Goal: Information Seeking & Learning: Learn about a topic

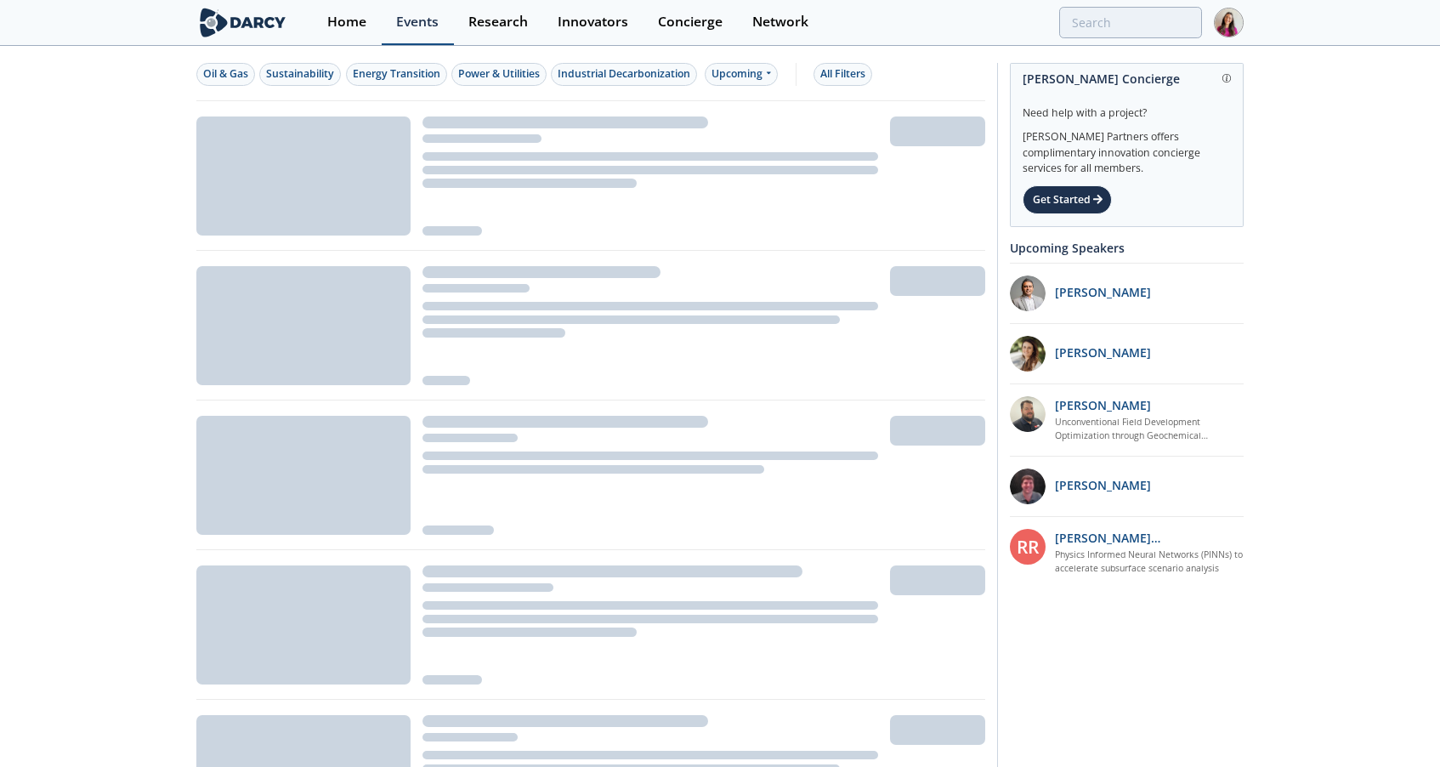
click at [428, 21] on div "Events" at bounding box center [417, 22] width 42 height 14
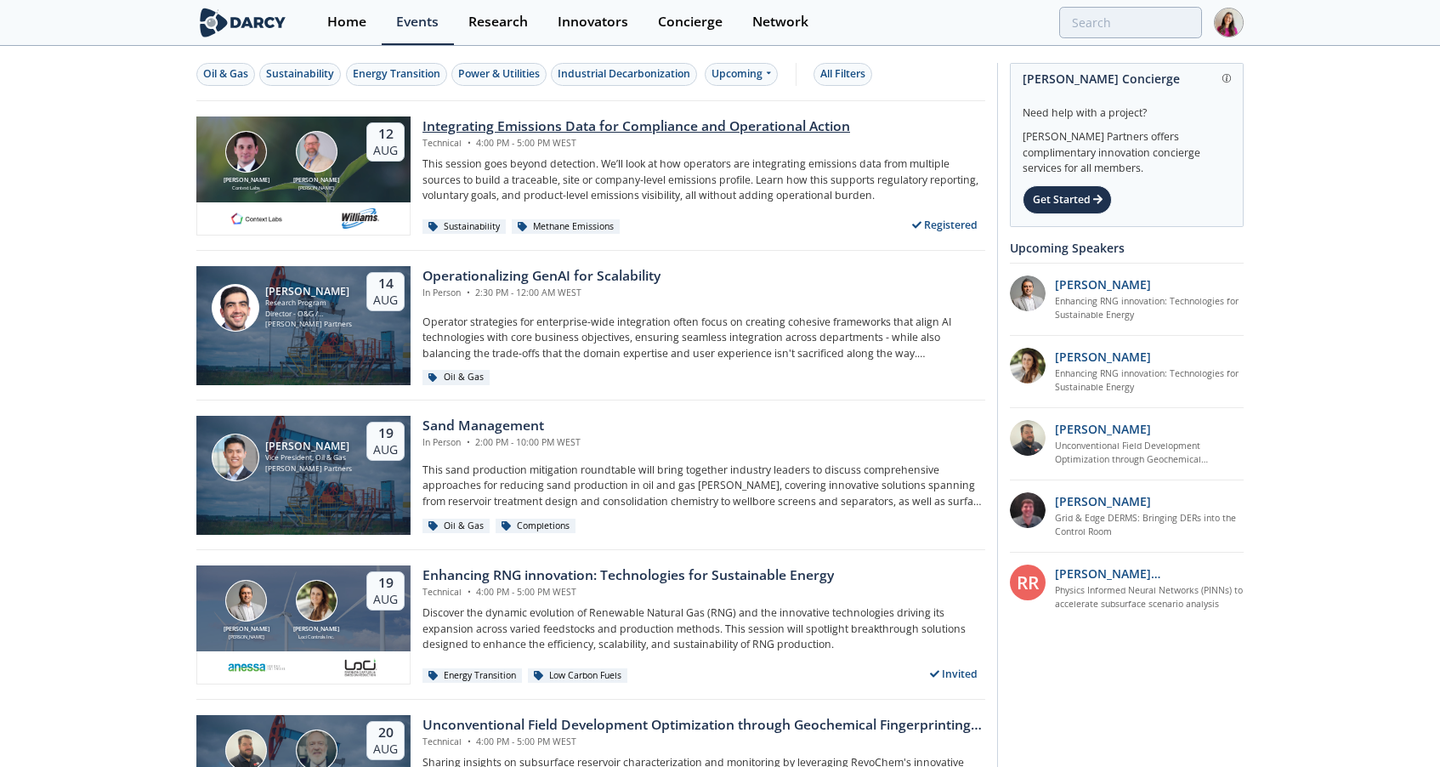
click at [659, 128] on div "Integrating Emissions Data for Compliance and Operational Action" at bounding box center [636, 126] width 428 height 20
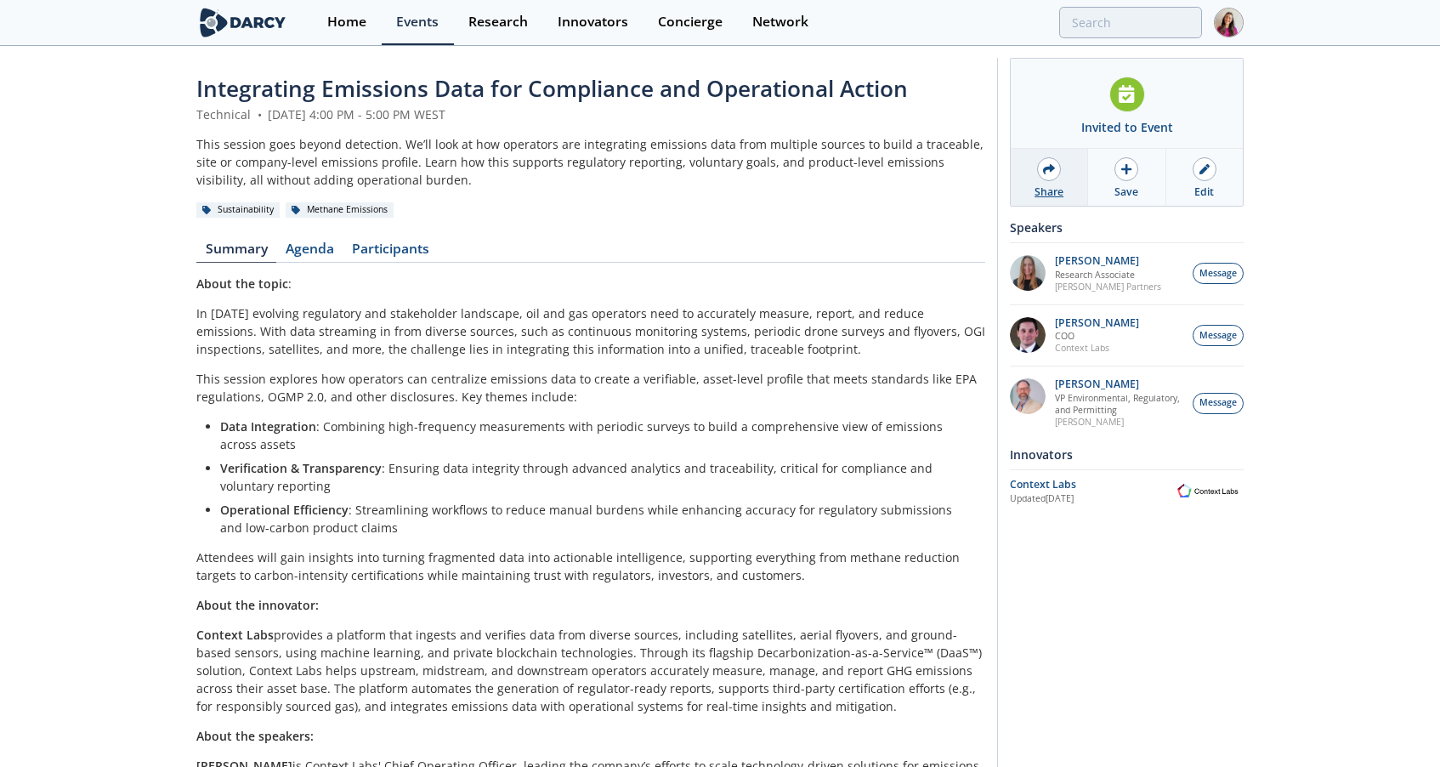
click at [1044, 175] on icon at bounding box center [1049, 169] width 12 height 12
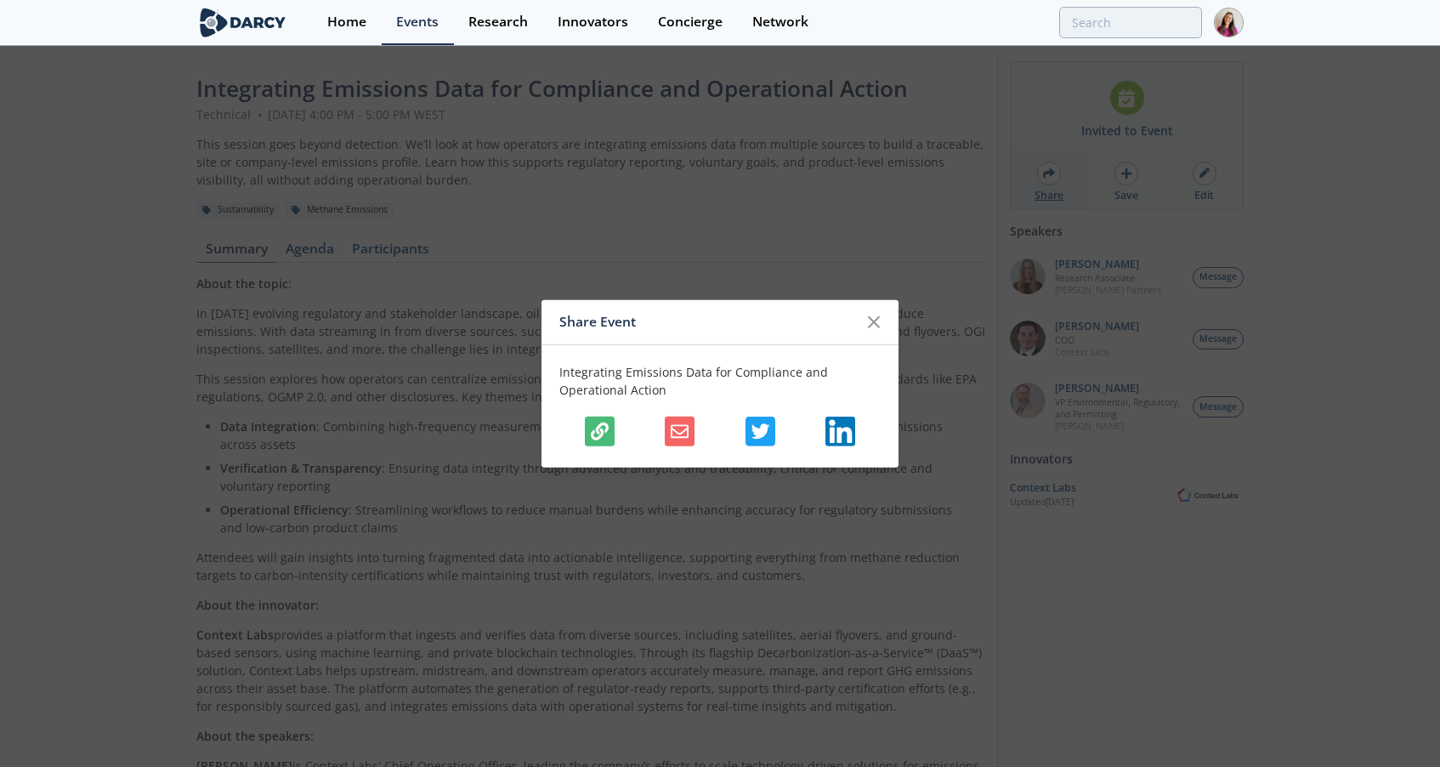
scroll to position [3, 0]
click at [602, 432] on icon "button" at bounding box center [600, 431] width 18 height 18
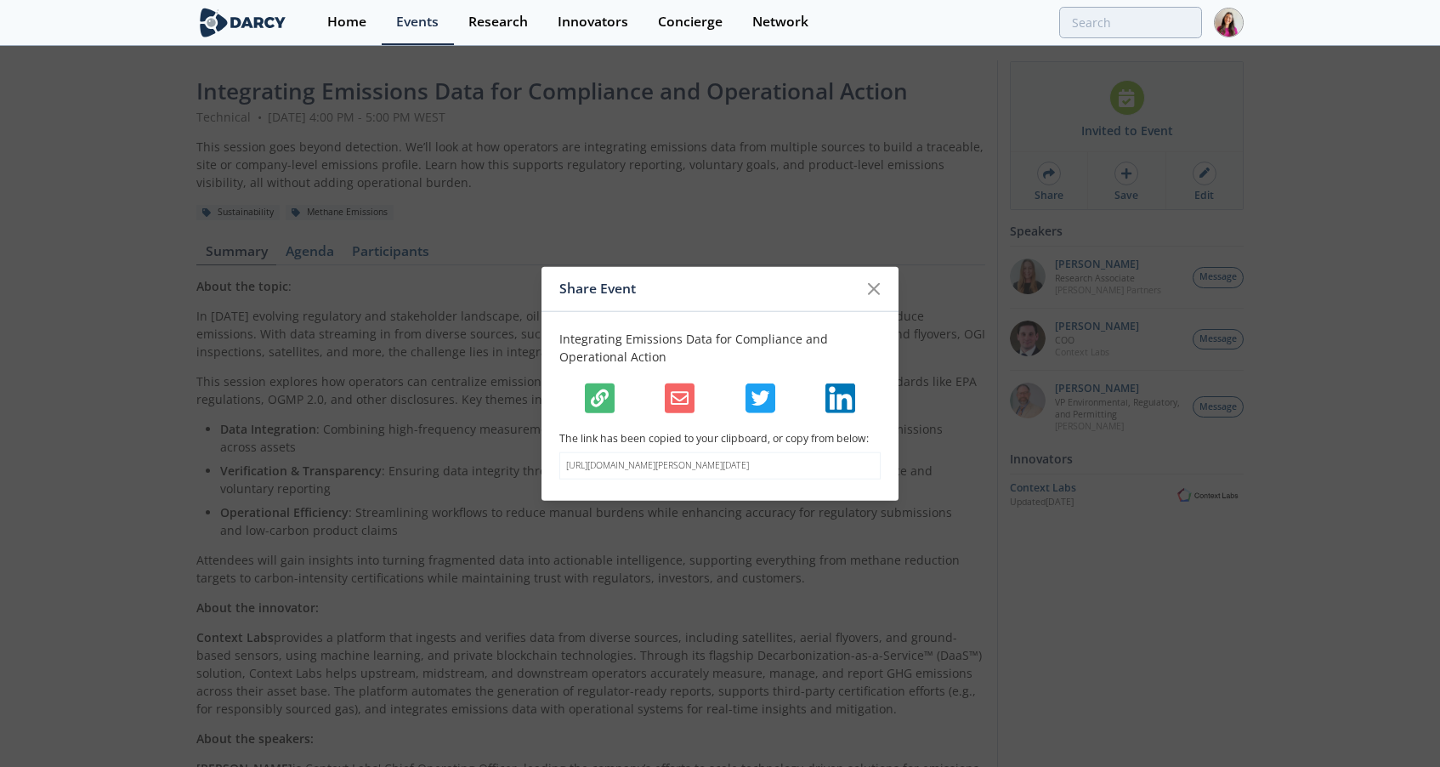
click at [601, 389] on icon "button" at bounding box center [600, 398] width 18 height 18
drag, startPoint x: 875, startPoint y: 280, endPoint x: 787, endPoint y: 255, distance: 91.2
click at [875, 284] on icon at bounding box center [874, 289] width 10 height 10
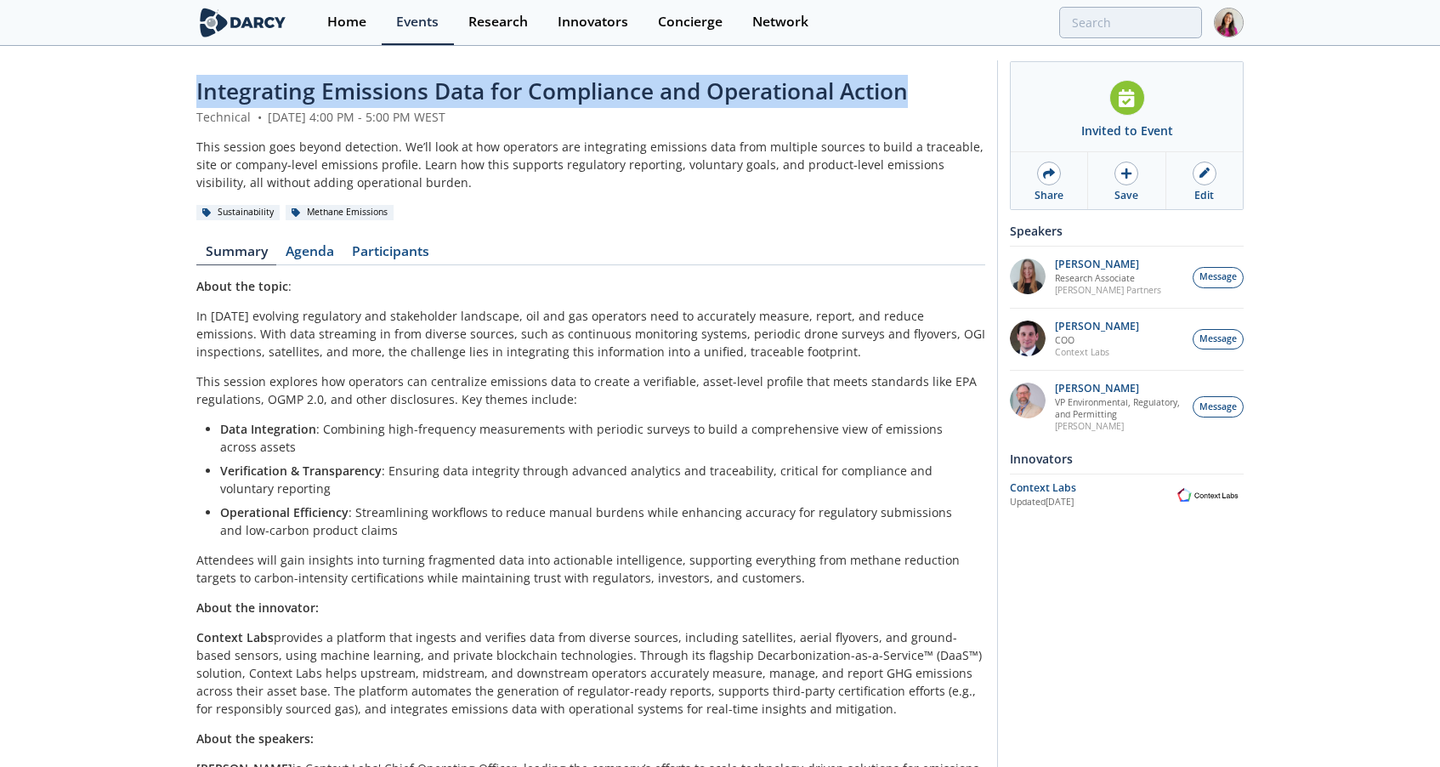
drag, startPoint x: 197, startPoint y: 93, endPoint x: 911, endPoint y: 94, distance: 714.0
click at [911, 94] on div "Integrating Emissions Data for Compliance and Operational Action" at bounding box center [590, 91] width 789 height 33
copy span "Integrating Emissions Data for Compliance and Operational Action"
click at [491, 21] on div "Research" at bounding box center [497, 22] width 59 height 14
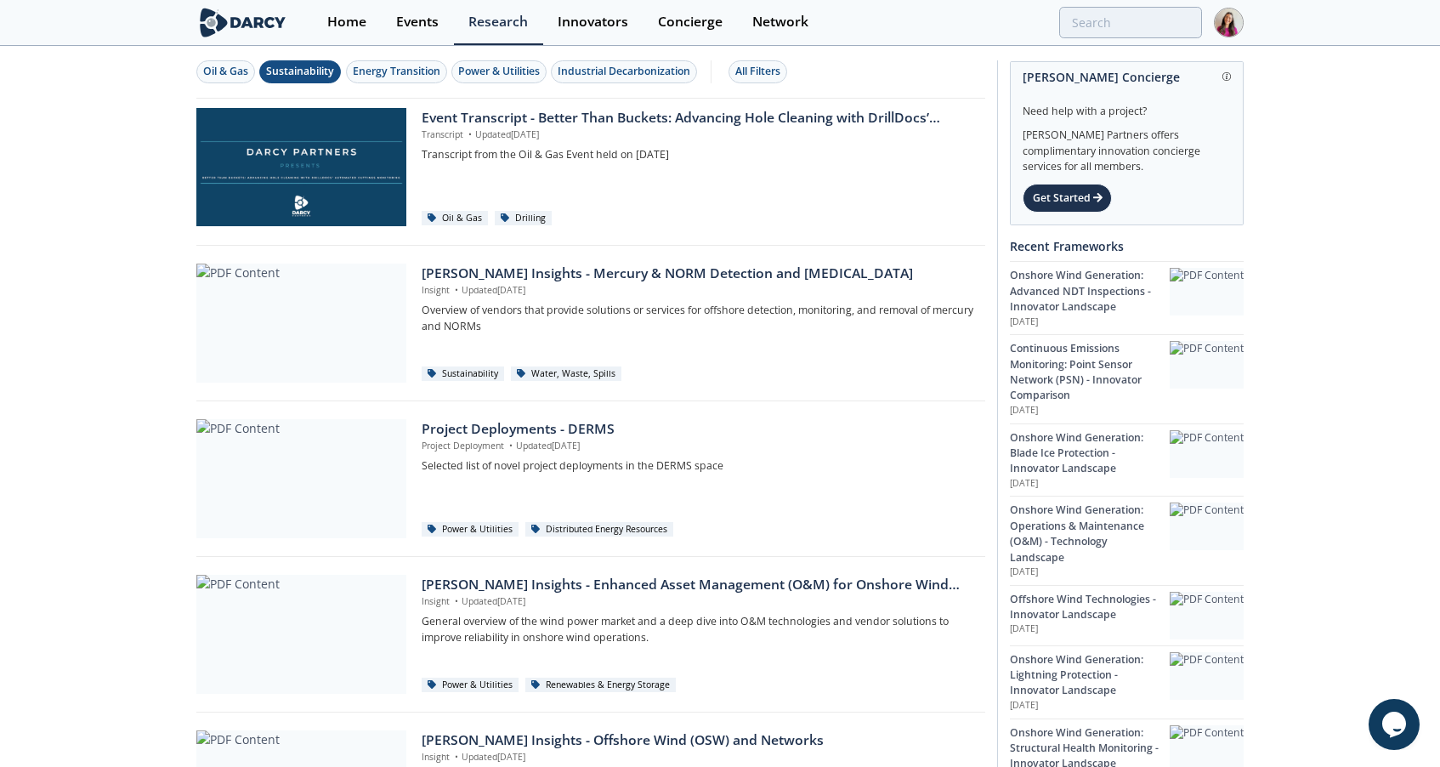
click at [321, 67] on div "Sustainability" at bounding box center [300, 71] width 68 height 15
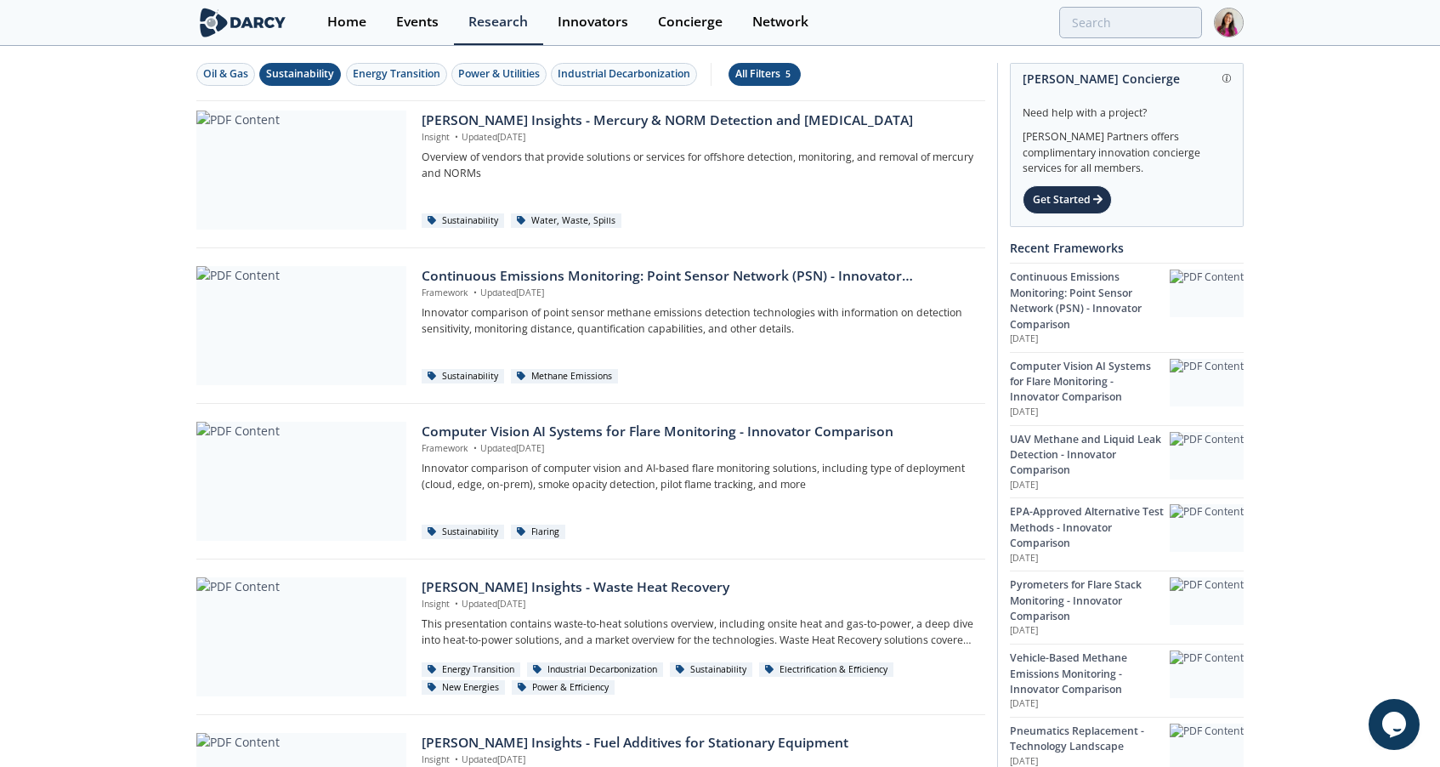
click at [785, 75] on div "All Filters 5" at bounding box center [764, 73] width 59 height 15
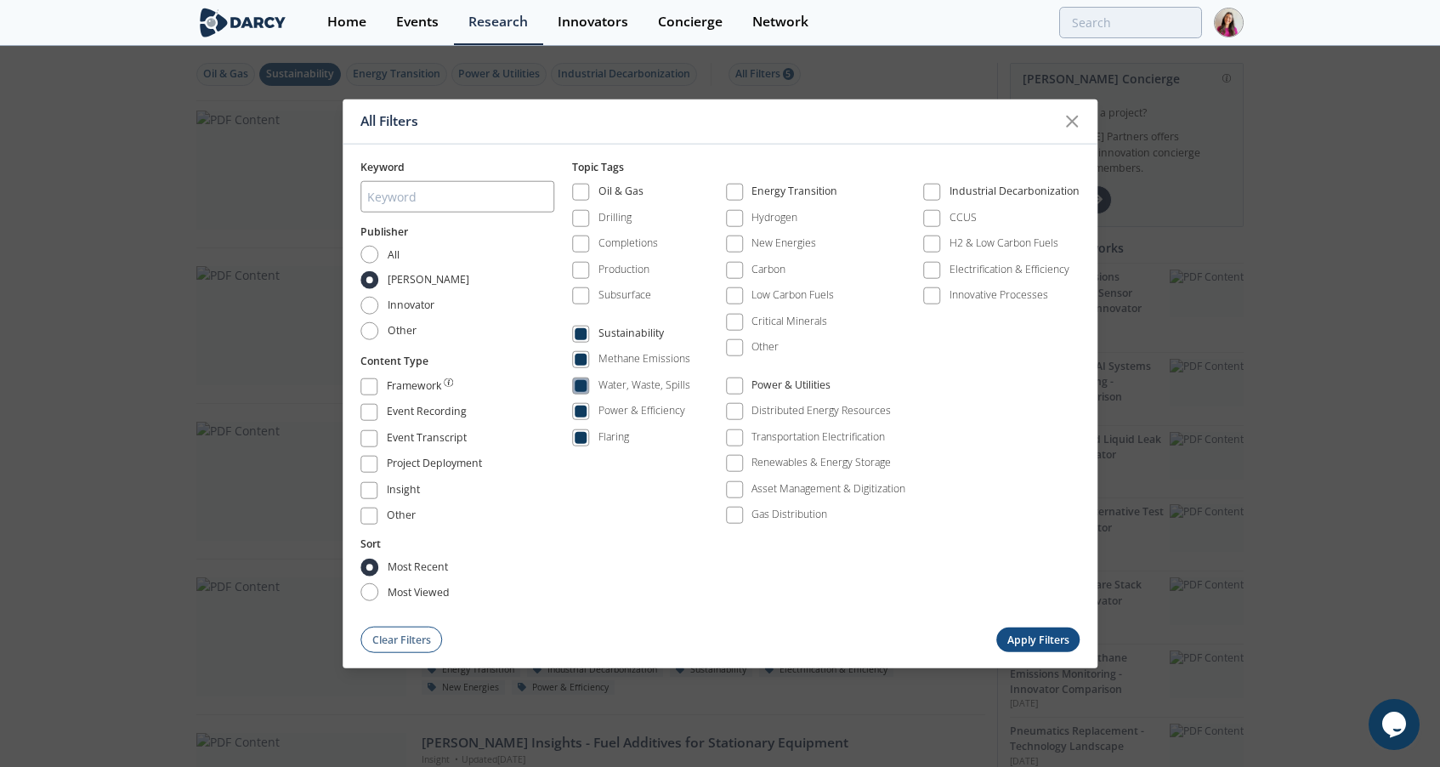
click at [588, 384] on span at bounding box center [580, 385] width 17 height 17
click at [581, 416] on span at bounding box center [581, 411] width 12 height 12
click at [581, 440] on span at bounding box center [581, 438] width 12 height 12
click at [1046, 636] on button "Apply Filters" at bounding box center [1037, 639] width 83 height 25
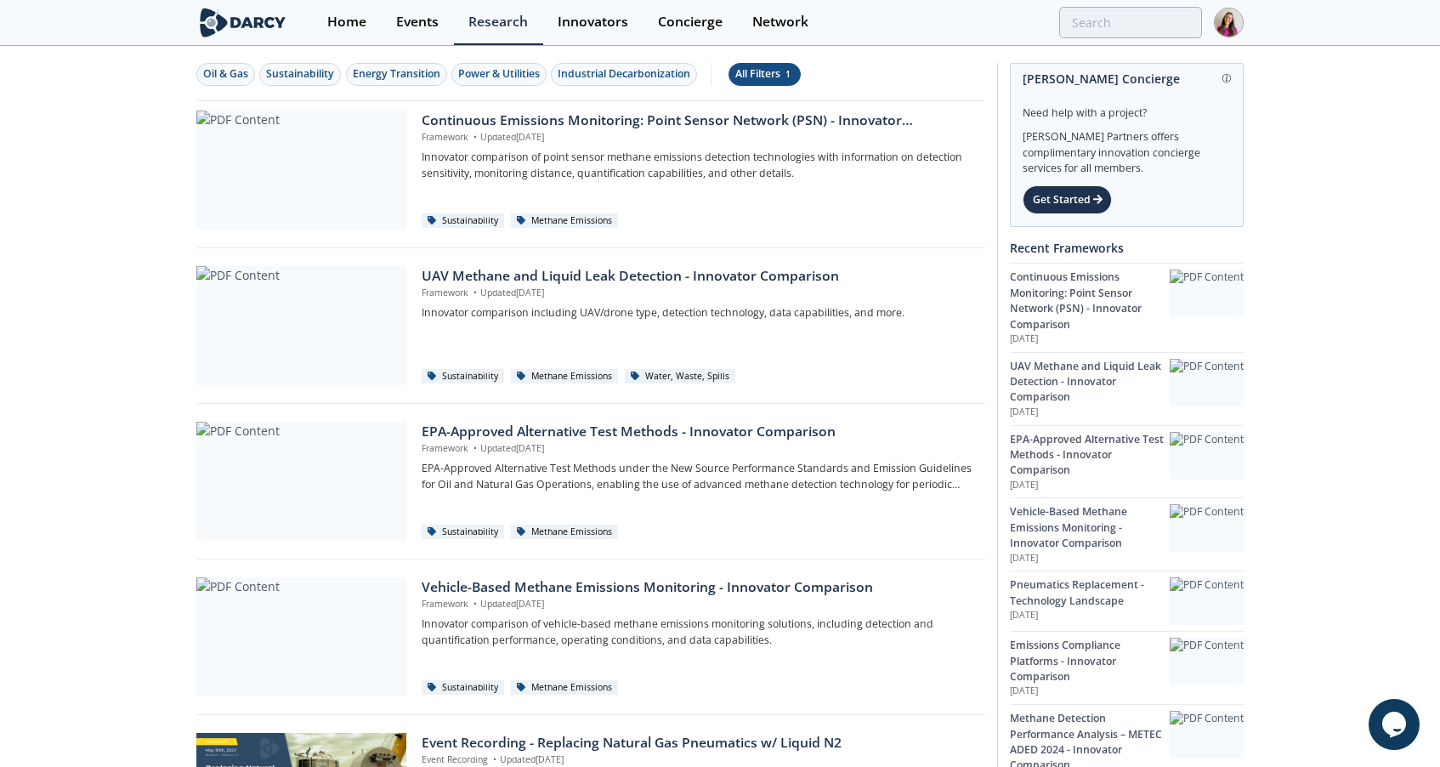
click at [773, 77] on div "All Filters 1" at bounding box center [764, 73] width 59 height 15
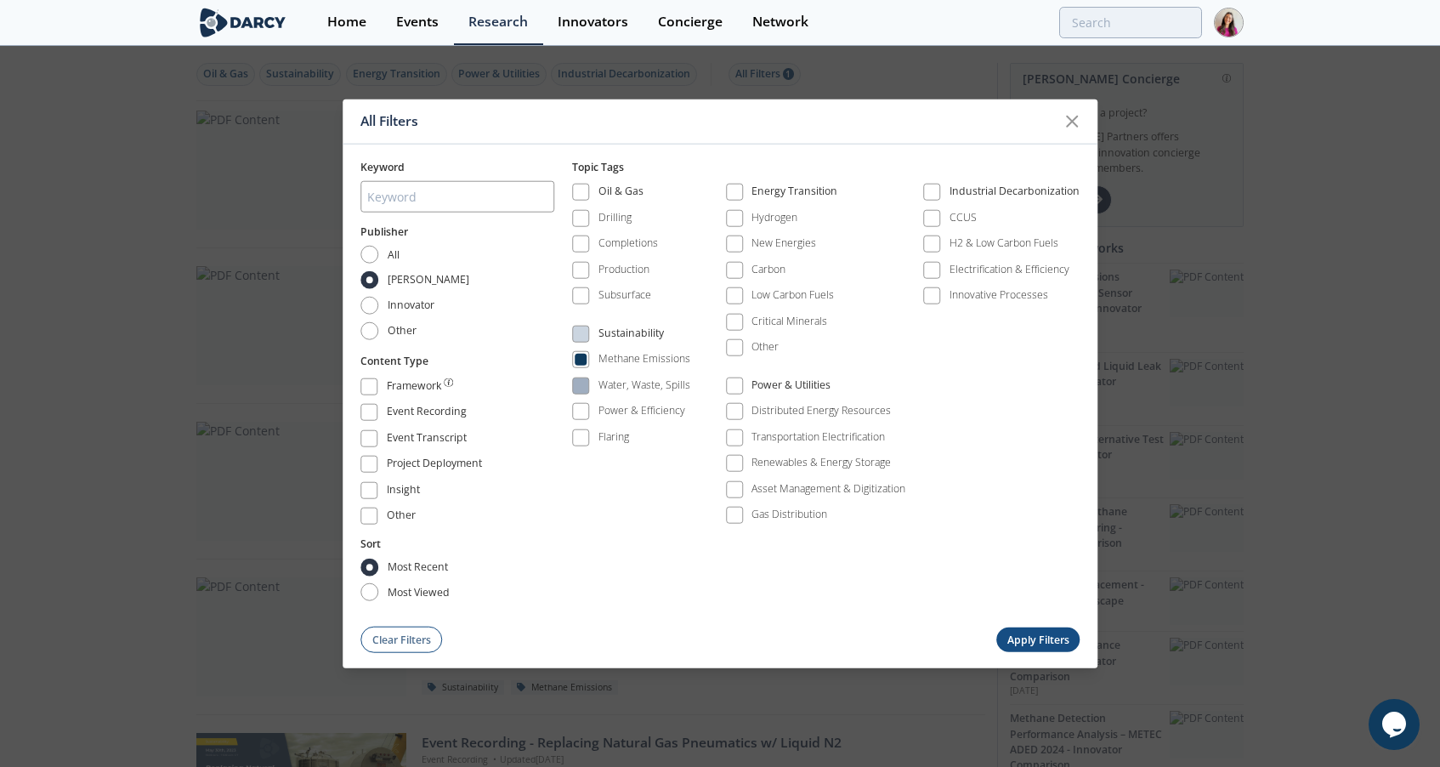
click at [581, 383] on span at bounding box center [581, 386] width 12 height 12
click at [584, 413] on span at bounding box center [581, 411] width 12 height 12
click at [581, 439] on span at bounding box center [581, 438] width 12 height 12
click at [1040, 638] on button "Apply Filters" at bounding box center [1037, 639] width 83 height 25
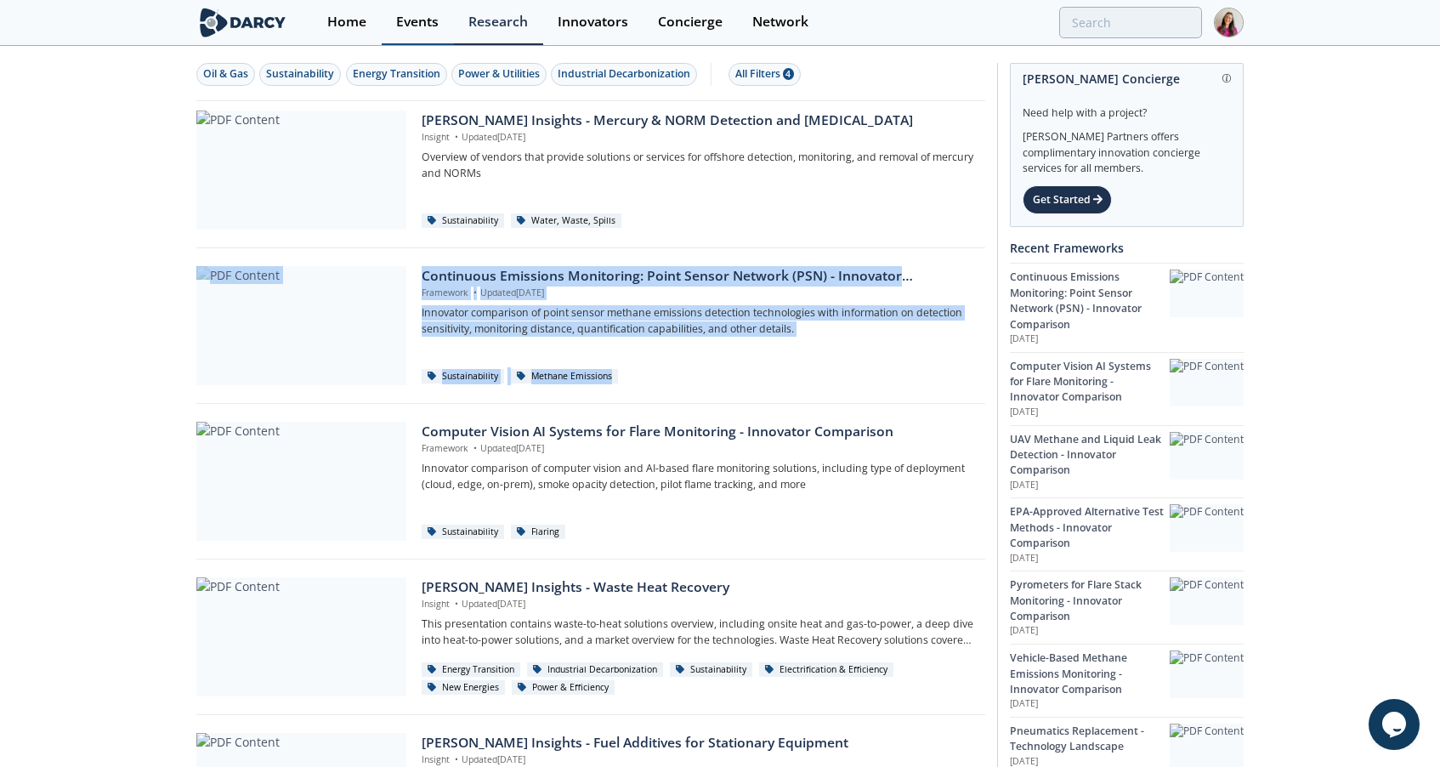
click at [423, 19] on div "Events" at bounding box center [417, 22] width 42 height 14
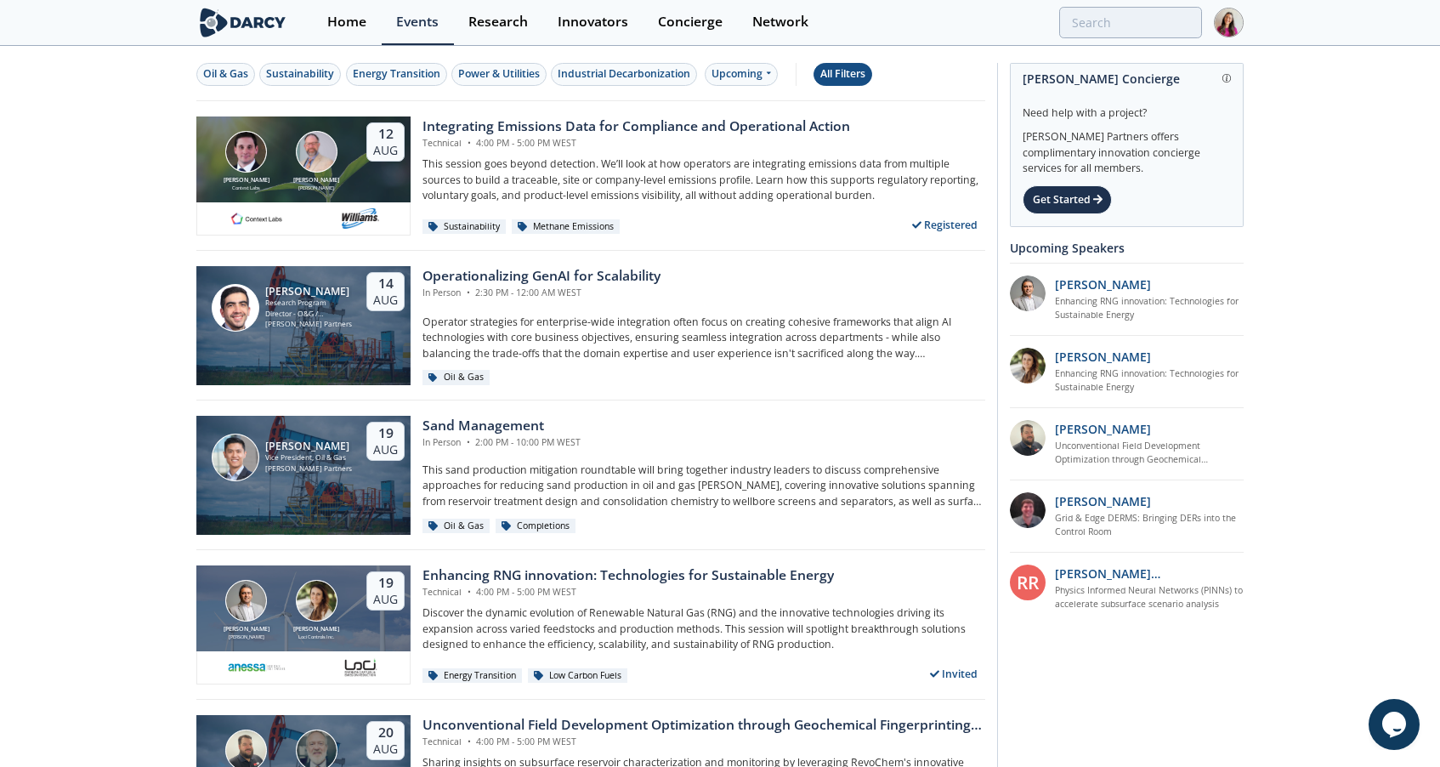
click at [841, 66] on div "All Filters" at bounding box center [842, 73] width 45 height 15
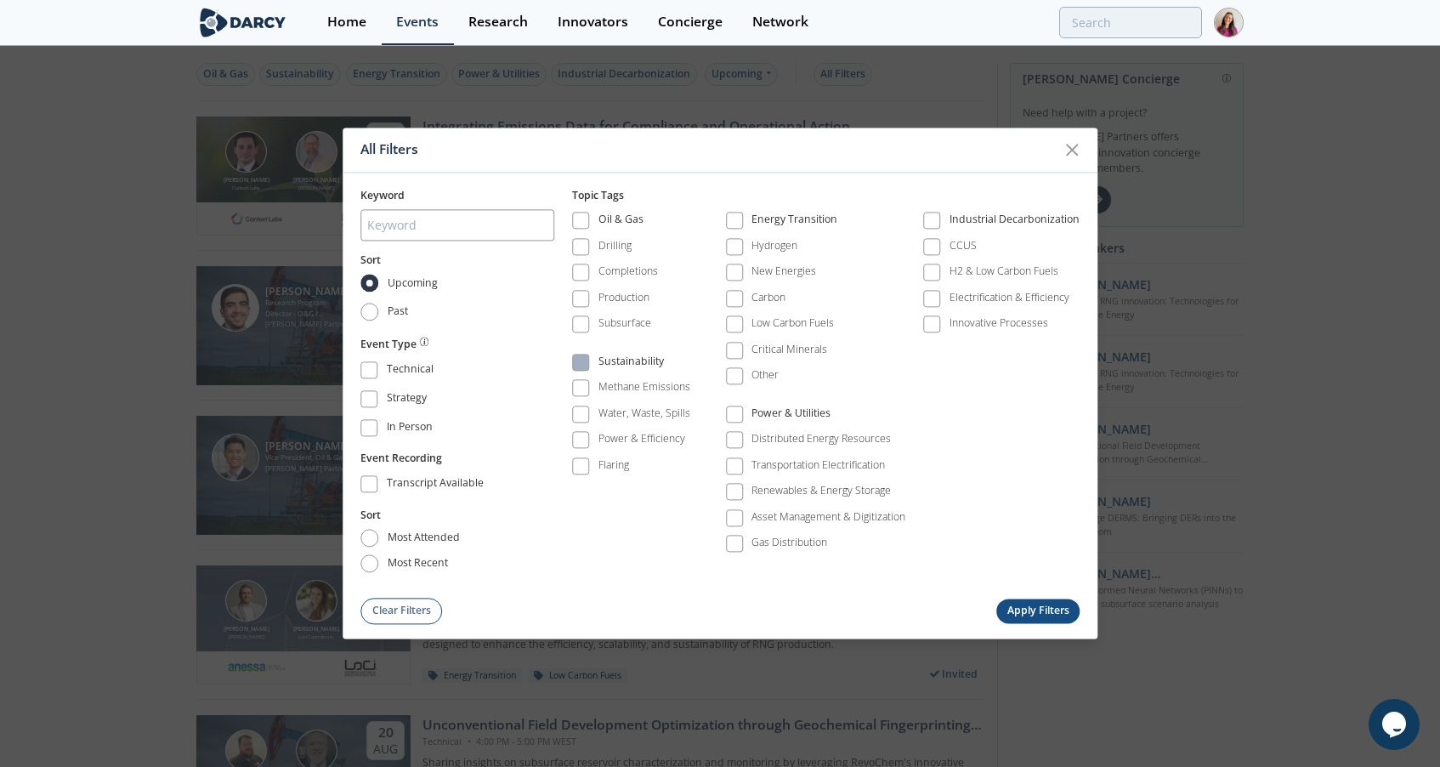
click at [585, 365] on span at bounding box center [581, 362] width 12 height 12
click at [1047, 613] on button "Apply Filters" at bounding box center [1037, 610] width 83 height 25
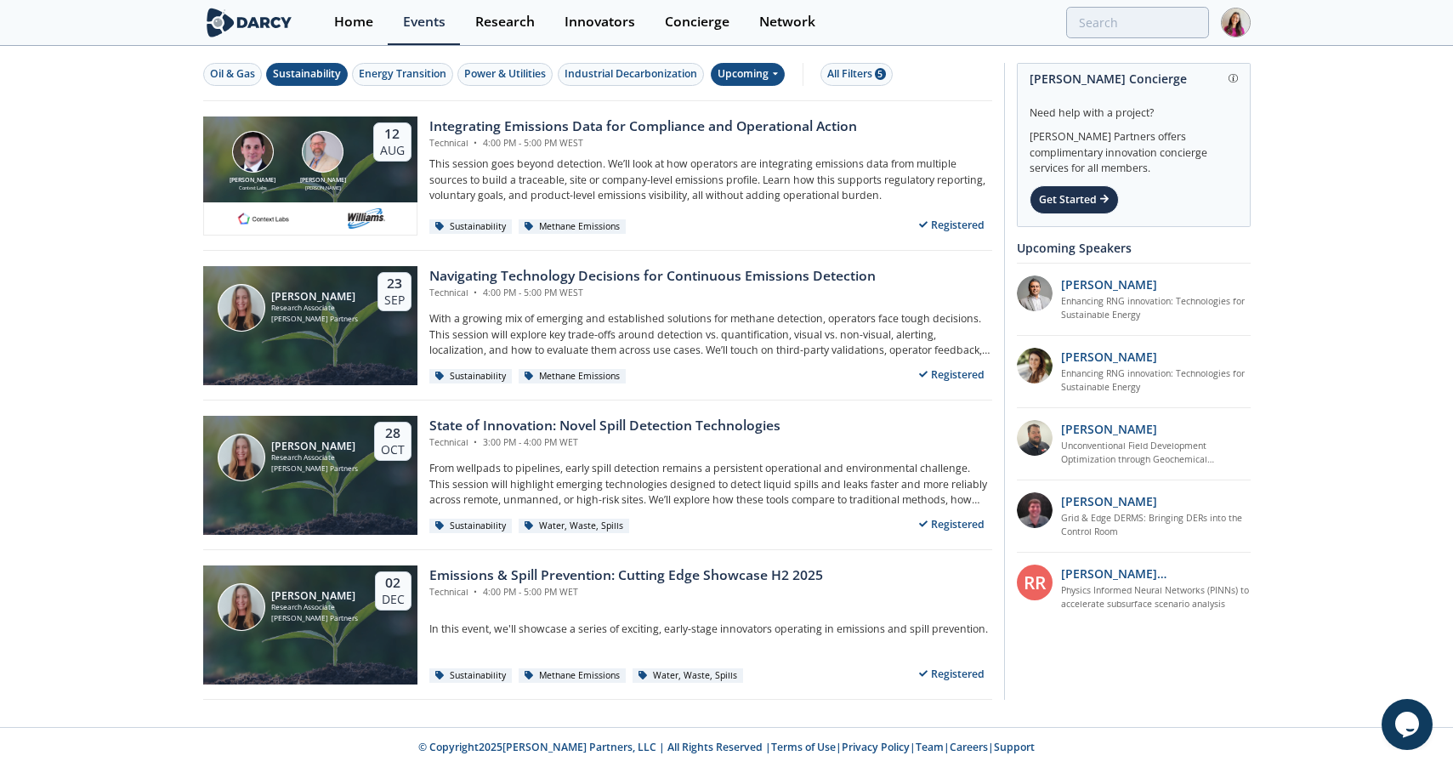
click at [767, 70] on div "Upcoming" at bounding box center [748, 74] width 74 height 23
click at [777, 125] on div "Past" at bounding box center [768, 129] width 105 height 27
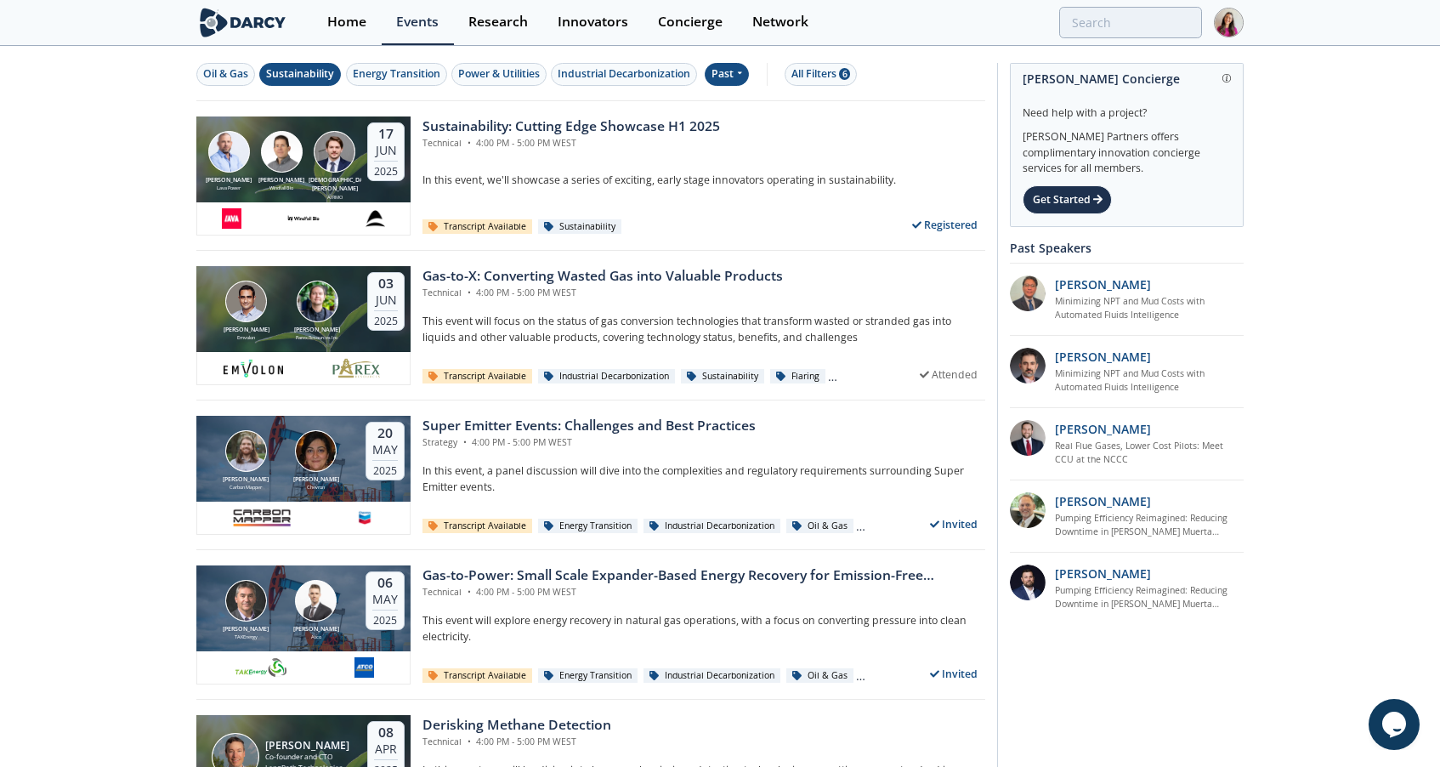
click at [237, 15] on img at bounding box center [242, 23] width 93 height 30
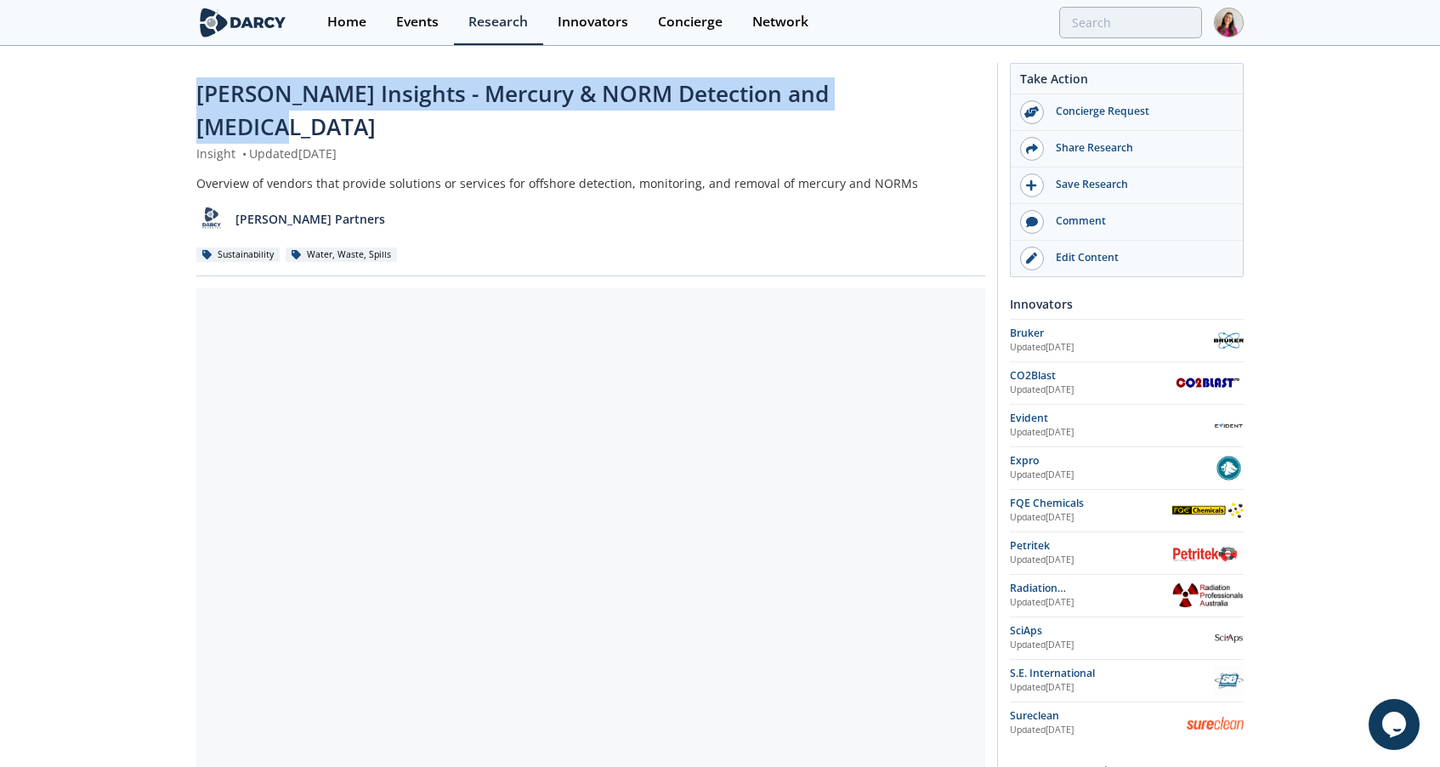
drag, startPoint x: 912, startPoint y: 96, endPoint x: 201, endPoint y: 99, distance: 711.4
click at [199, 96] on div "[PERSON_NAME] Insights - Mercury & NORM Detection and [MEDICAL_DATA]" at bounding box center [590, 110] width 789 height 67
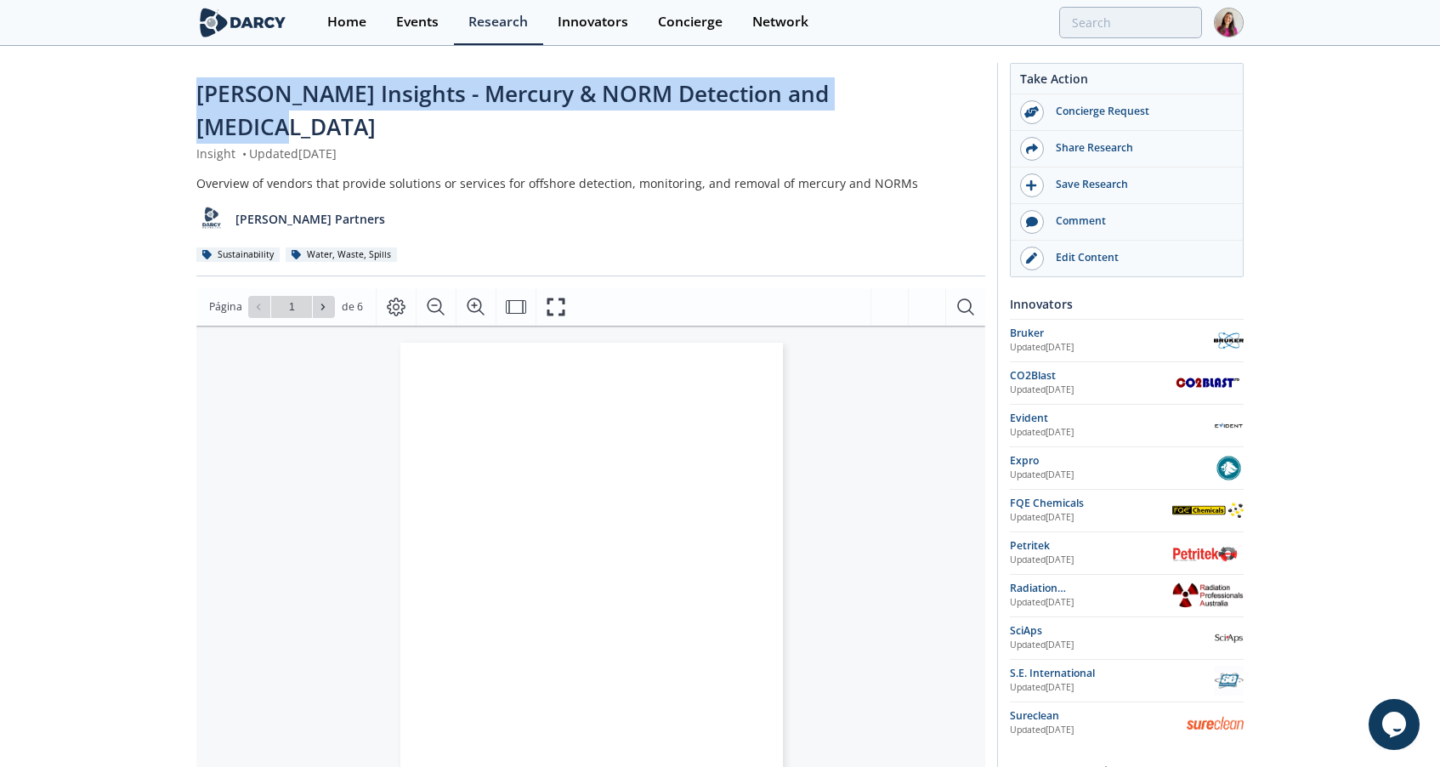
copy span "[PERSON_NAME] Insights - Mercury & NORM Detection and [MEDICAL_DATA]"
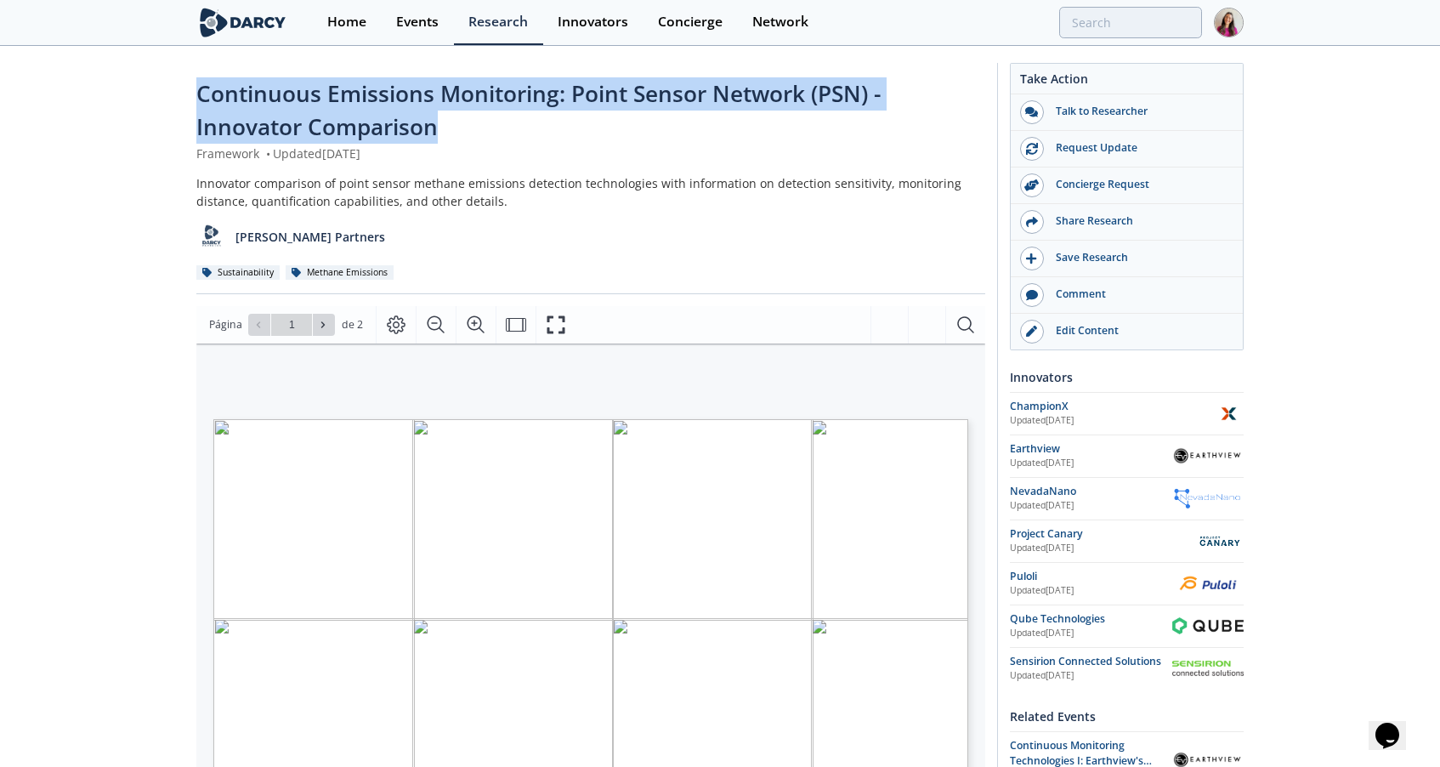
drag, startPoint x: 457, startPoint y: 131, endPoint x: 181, endPoint y: 91, distance: 279.1
click at [181, 91] on div "Continuous Emissions Monitoring: Point Sensor Network (PSN) - Innovator Compari…" at bounding box center [720, 673] width 1440 height 1250
copy span "Continuous Emissions Monitoring: Point Sensor Network (PSN) - Innovator Compari…"
